Goal: Information Seeking & Learning: Learn about a topic

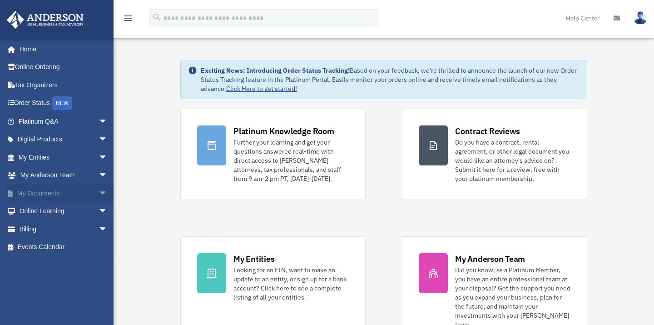
click at [99, 190] on span "arrow_drop_down" at bounding box center [108, 193] width 18 height 19
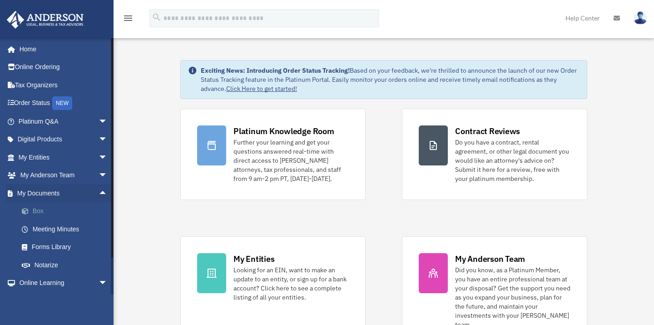
click at [60, 216] on link "Box" at bounding box center [67, 211] width 109 height 18
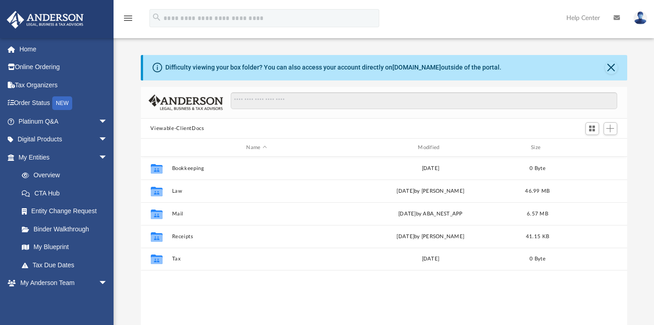
scroll to position [198, 478]
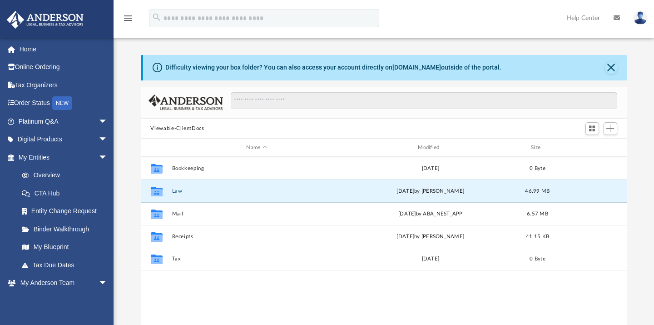
click at [180, 192] on button "Law" at bounding box center [257, 191] width 170 height 6
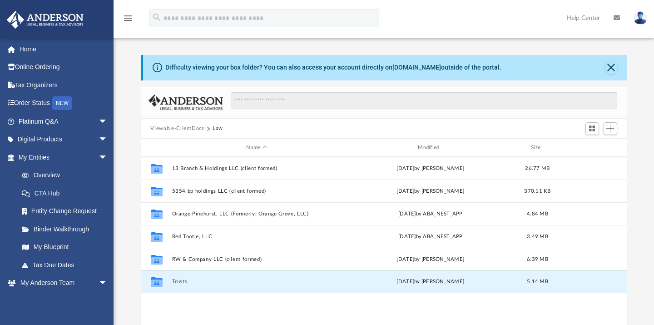
click at [176, 280] on button "Trusts" at bounding box center [257, 282] width 170 height 6
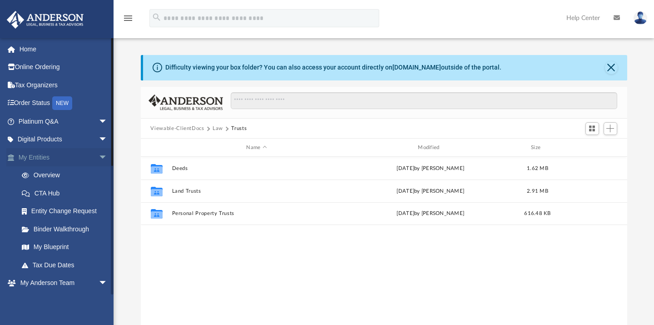
click at [99, 156] on span "arrow_drop_down" at bounding box center [108, 157] width 18 height 19
click at [99, 153] on span "arrow_drop_up" at bounding box center [108, 157] width 18 height 19
click at [66, 246] on link "My Blueprint" at bounding box center [67, 247] width 109 height 18
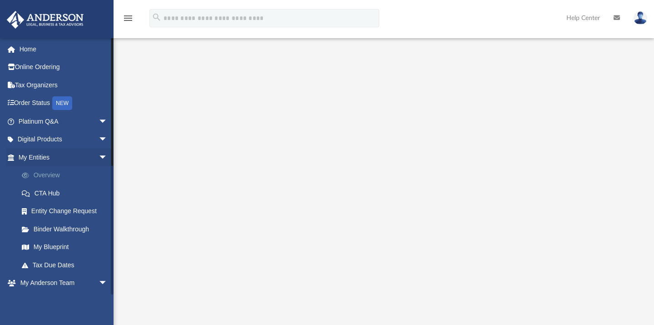
click at [68, 170] on link "Overview" at bounding box center [67, 175] width 109 height 18
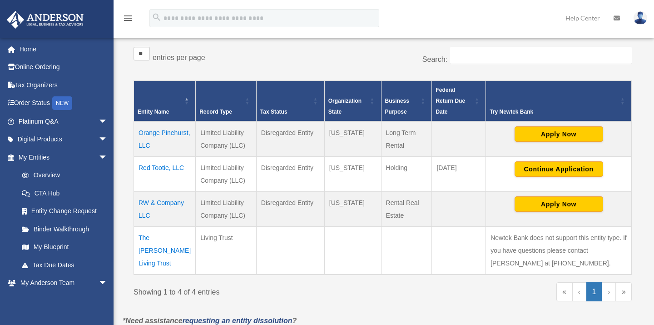
scroll to position [152, 0]
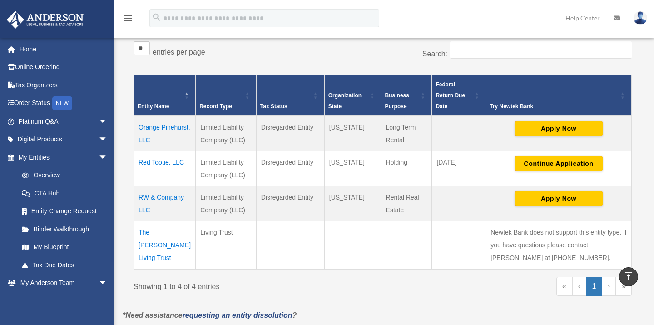
click at [167, 236] on td "The [PERSON_NAME] Living Trust" at bounding box center [165, 245] width 62 height 48
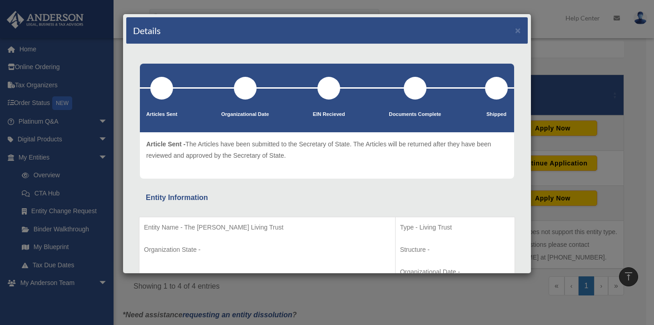
scroll to position [0, 0]
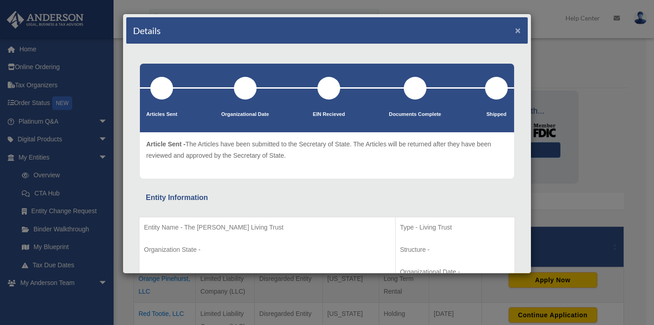
click at [515, 33] on button "×" at bounding box center [518, 30] width 6 height 10
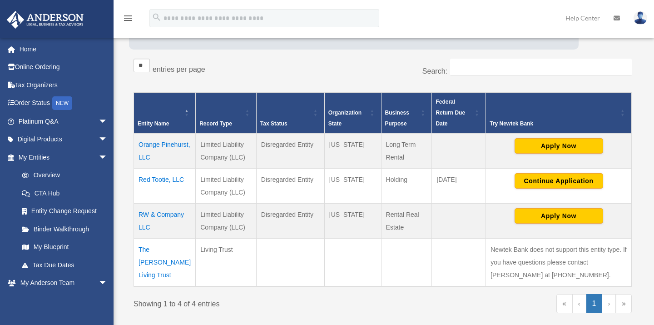
scroll to position [135, 0]
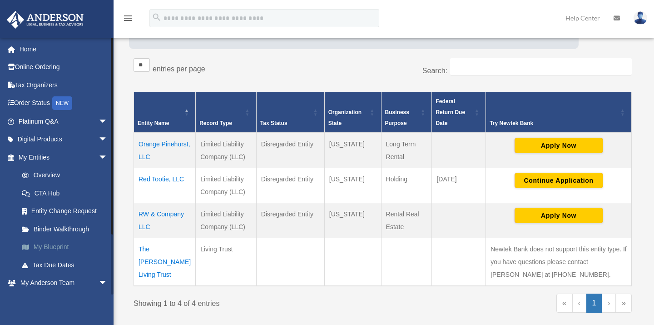
click at [69, 246] on link "My Blueprint" at bounding box center [67, 247] width 109 height 18
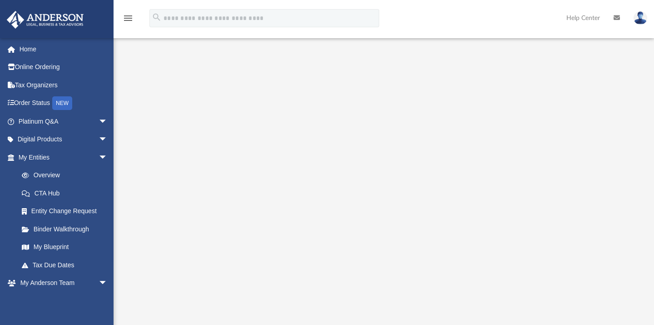
scroll to position [65, 0]
